Goal: Transaction & Acquisition: Subscribe to service/newsletter

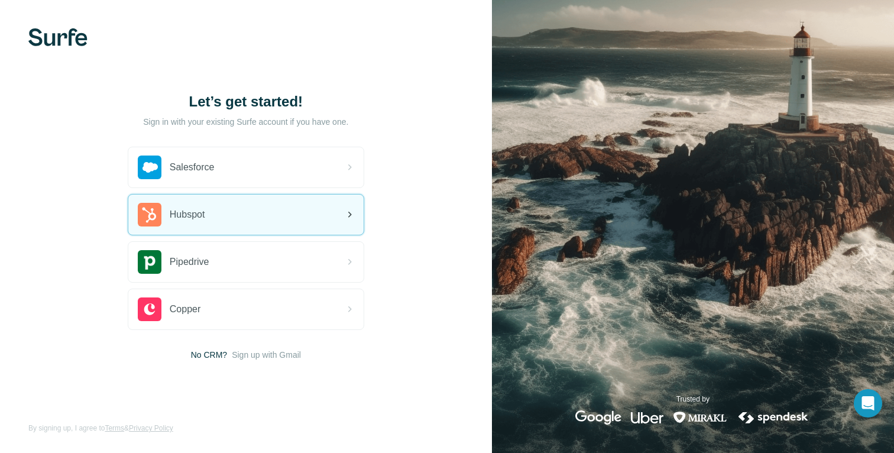
click at [235, 212] on div "Hubspot" at bounding box center [245, 215] width 235 height 40
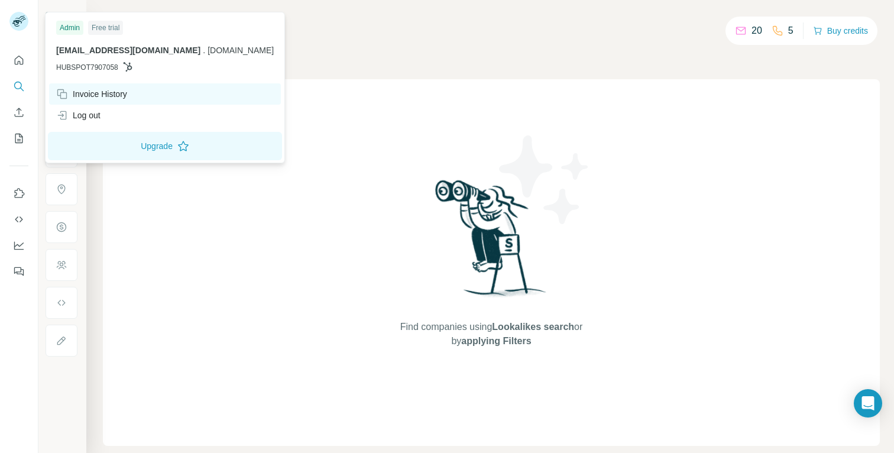
click at [84, 95] on div "Invoice History" at bounding box center [91, 94] width 71 height 12
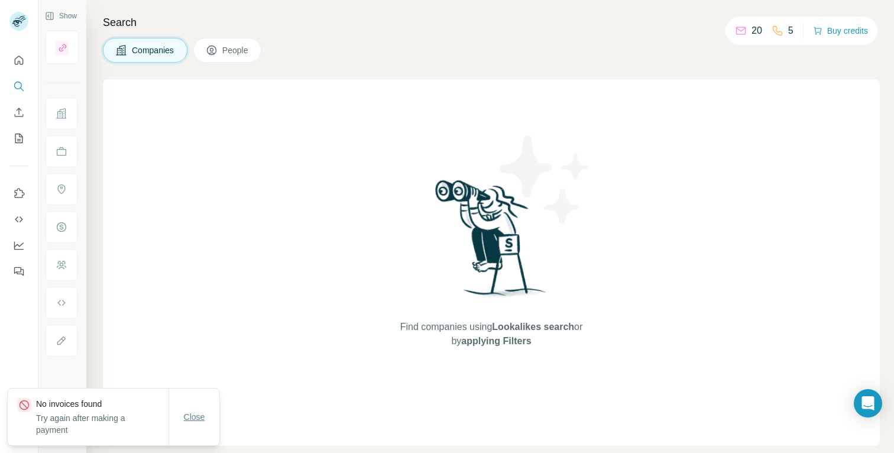
click at [190, 423] on button "Close" at bounding box center [195, 416] width 38 height 21
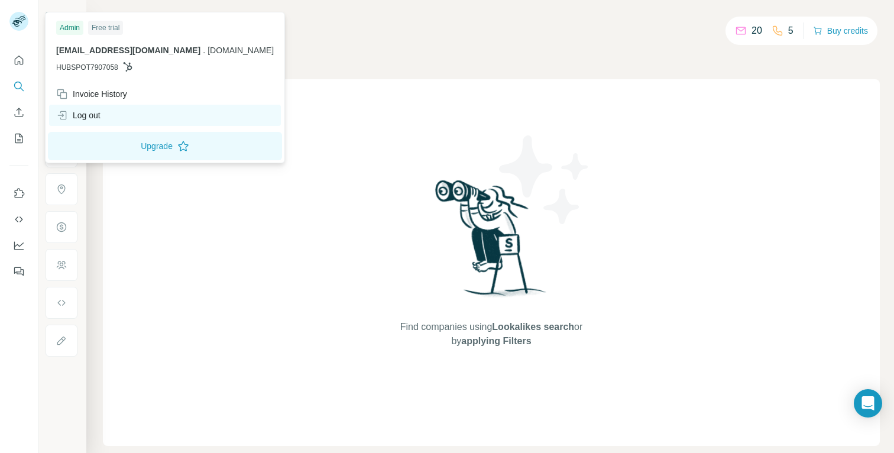
click at [79, 120] on div "Log out" at bounding box center [78, 115] width 44 height 12
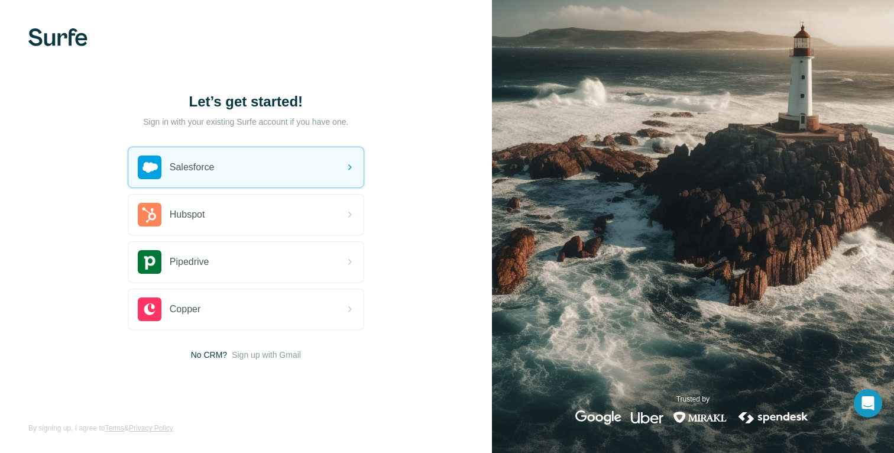
click at [57, 35] on img at bounding box center [57, 37] width 59 height 18
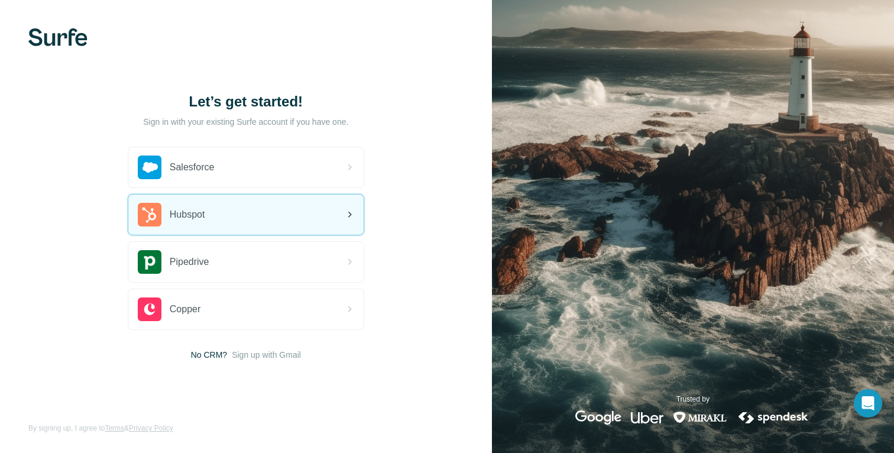
click at [340, 215] on div "Hubspot" at bounding box center [245, 215] width 235 height 40
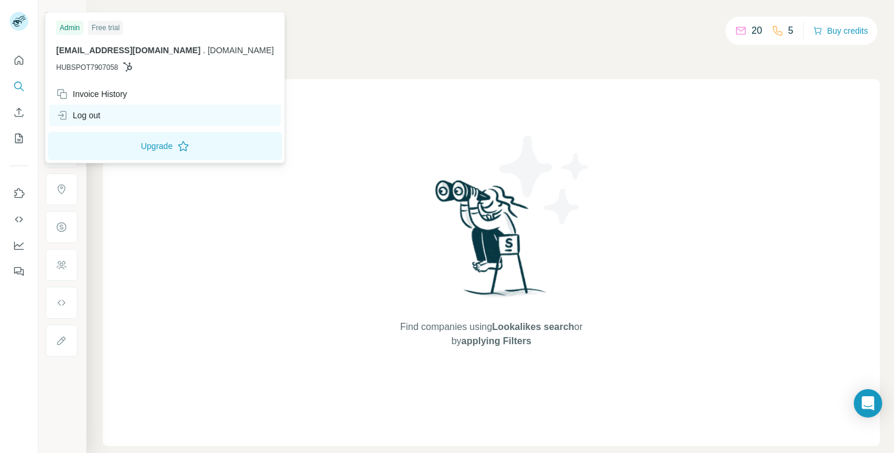
click at [92, 115] on div "Log out" at bounding box center [78, 115] width 44 height 12
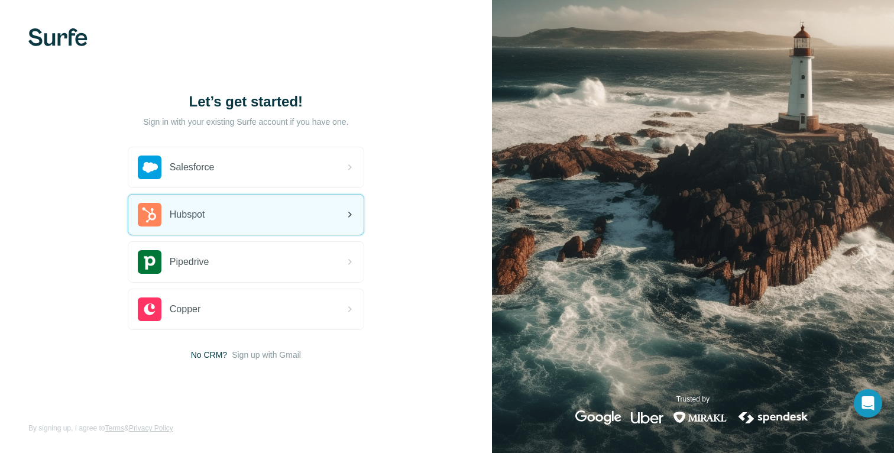
click at [347, 213] on icon at bounding box center [349, 215] width 14 height 14
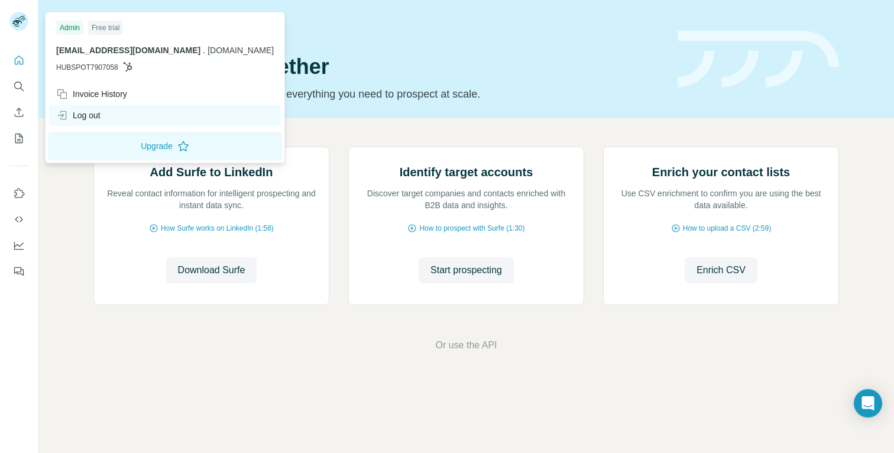
click at [93, 114] on div "Log out" at bounding box center [78, 115] width 44 height 12
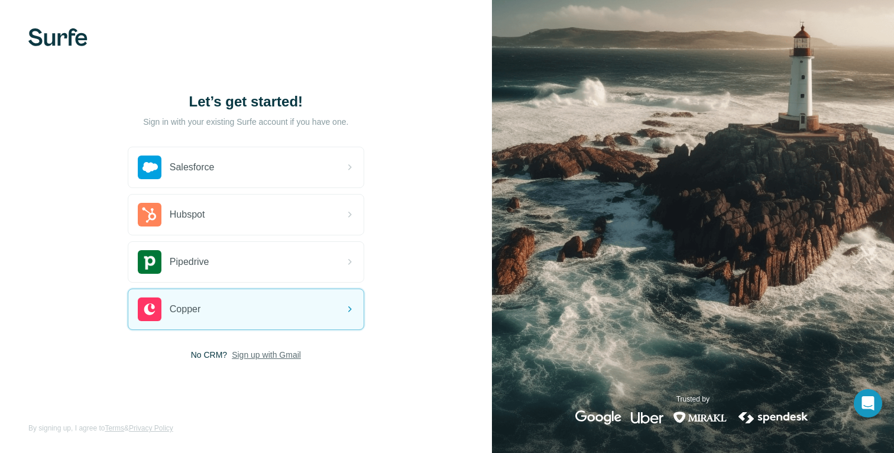
click at [247, 356] on span "Sign up with Gmail" at bounding box center [266, 355] width 69 height 12
click at [251, 357] on span "Sign up with Gmail" at bounding box center [266, 355] width 69 height 12
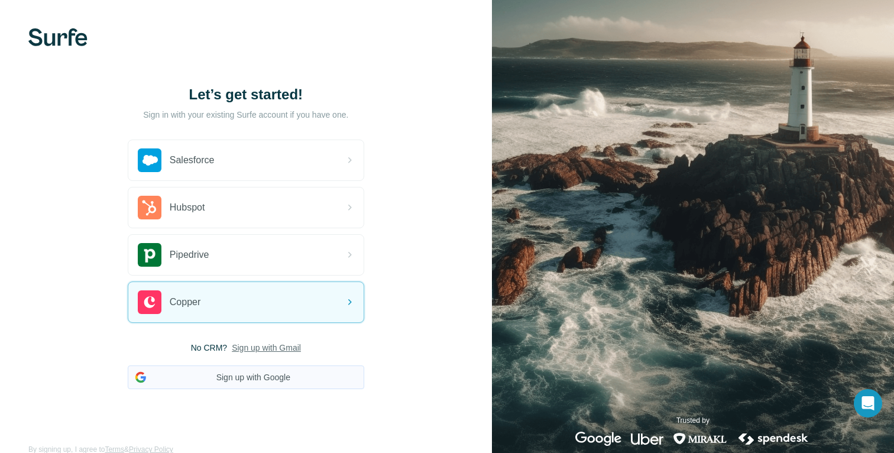
click at [259, 383] on button "Sign up with Google" at bounding box center [246, 378] width 237 height 24
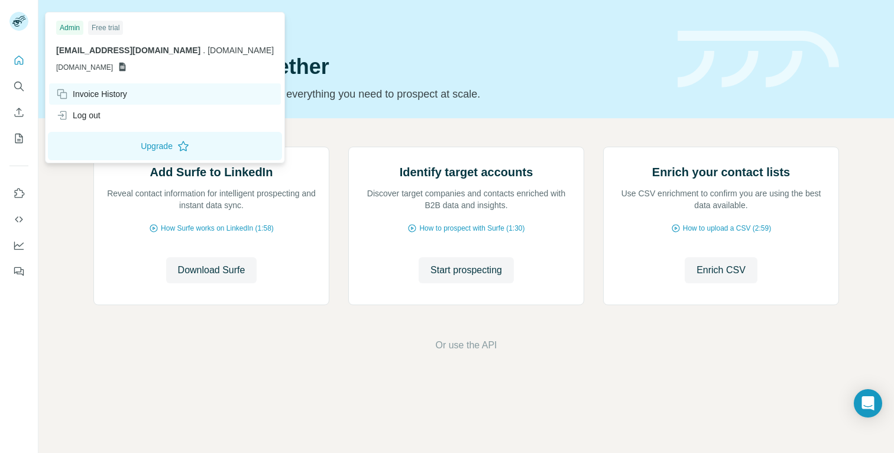
click at [93, 95] on div "Invoice History" at bounding box center [91, 94] width 71 height 12
click at [87, 93] on div "Invoice History" at bounding box center [91, 94] width 71 height 12
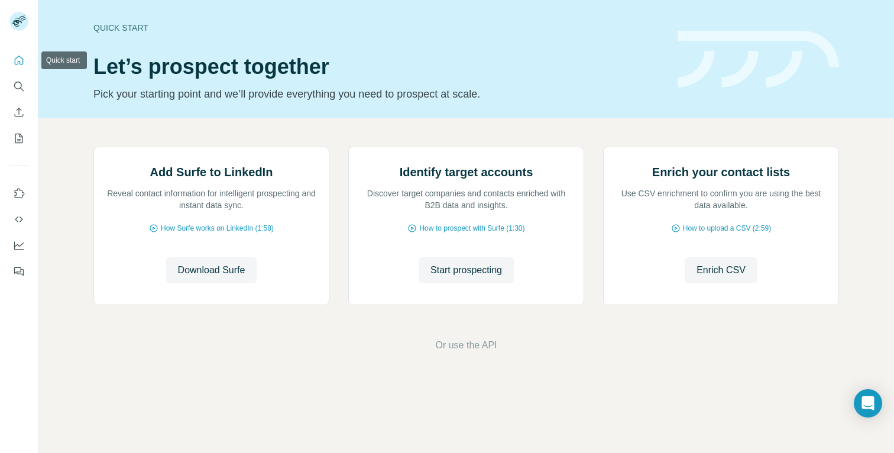
click at [15, 59] on icon "Quick start" at bounding box center [19, 60] width 9 height 9
click at [19, 140] on icon "My lists" at bounding box center [20, 138] width 6 height 8
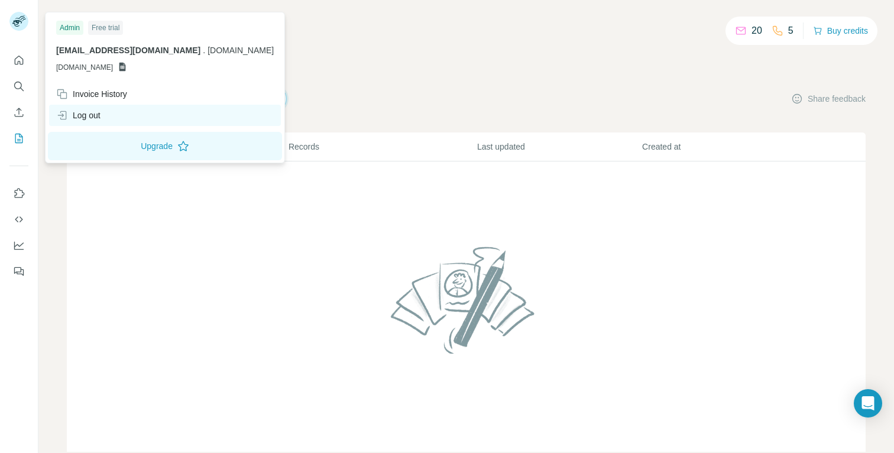
click at [88, 111] on div "Log out" at bounding box center [78, 115] width 44 height 12
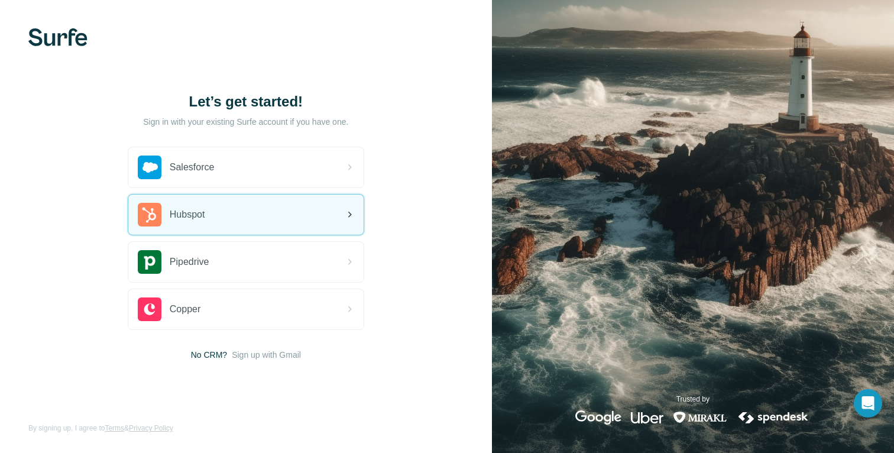
click at [203, 206] on div "Hubspot" at bounding box center [171, 215] width 67 height 24
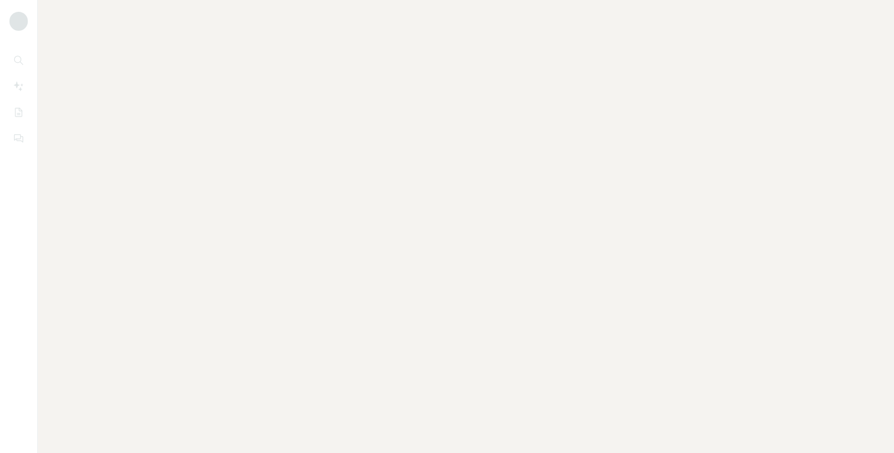
click at [353, 203] on div at bounding box center [466, 226] width 856 height 453
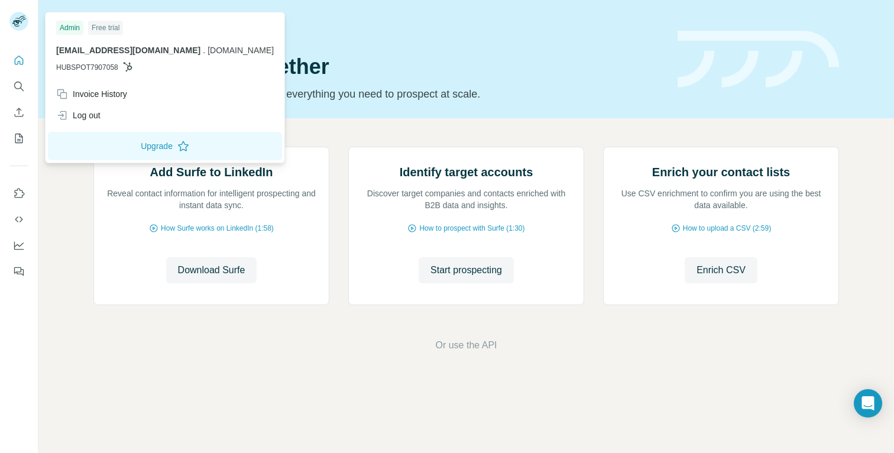
click at [21, 18] on icon at bounding box center [22, 18] width 6 height 3
click at [19, 62] on icon "Quick start" at bounding box center [19, 60] width 12 height 12
